Goal: Task Accomplishment & Management: Manage account settings

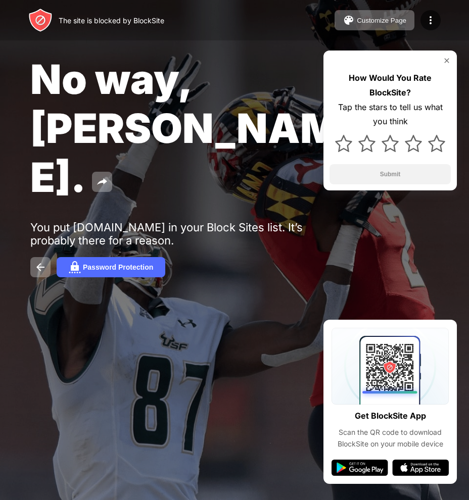
click at [449, 59] on img at bounding box center [447, 61] width 8 height 8
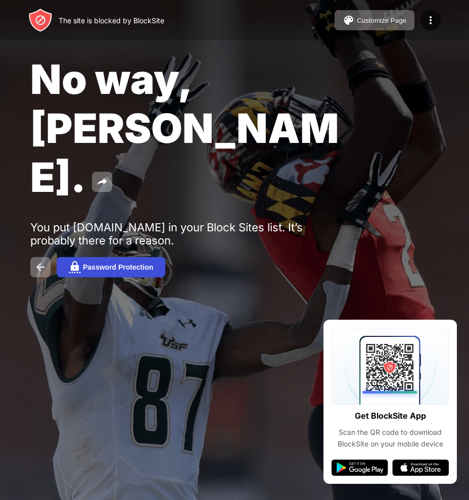
click at [77, 261] on img at bounding box center [75, 267] width 12 height 12
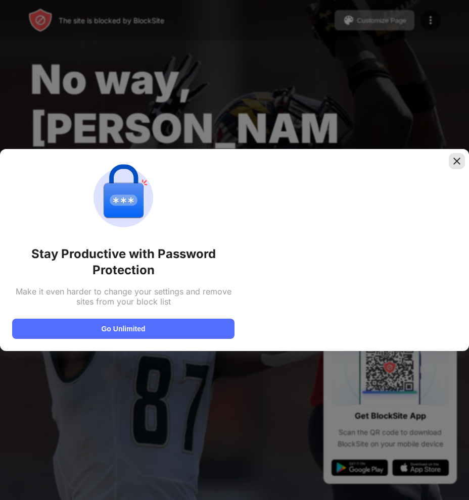
click at [459, 155] on div at bounding box center [457, 161] width 16 height 16
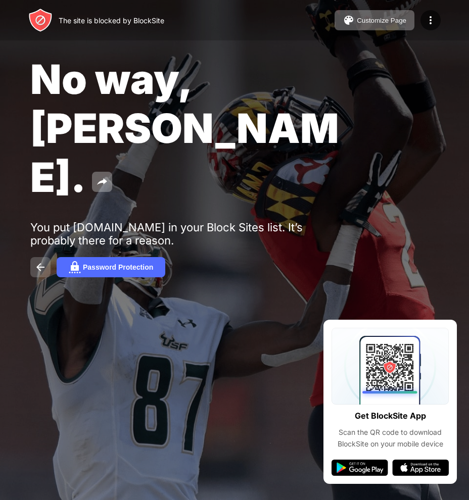
click at [35, 261] on img at bounding box center [40, 267] width 12 height 12
click at [32, 257] on button at bounding box center [40, 267] width 20 height 20
click at [40, 261] on img at bounding box center [40, 267] width 12 height 12
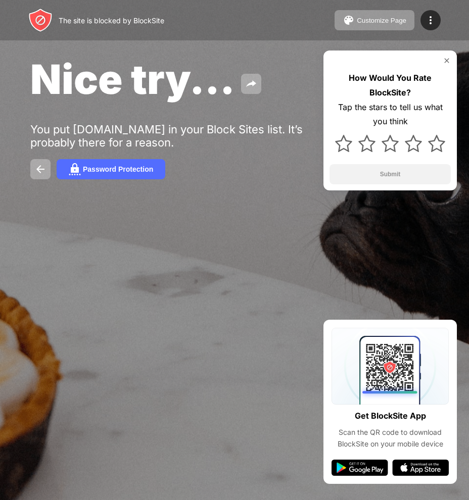
click at [445, 64] on img at bounding box center [447, 61] width 8 height 8
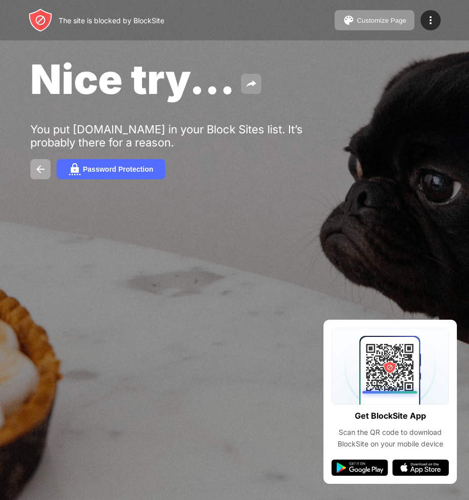
click at [247, 86] on img at bounding box center [251, 84] width 12 height 12
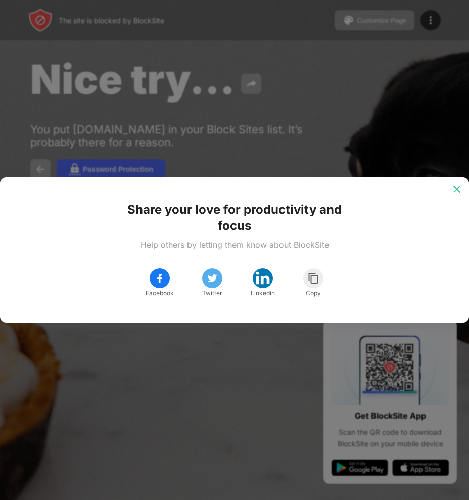
click at [456, 192] on img at bounding box center [457, 189] width 10 height 10
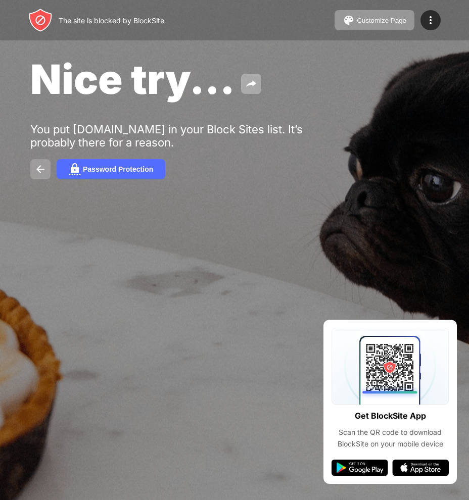
click at [36, 171] on img at bounding box center [40, 169] width 12 height 12
